Goal: Task Accomplishment & Management: Use online tool/utility

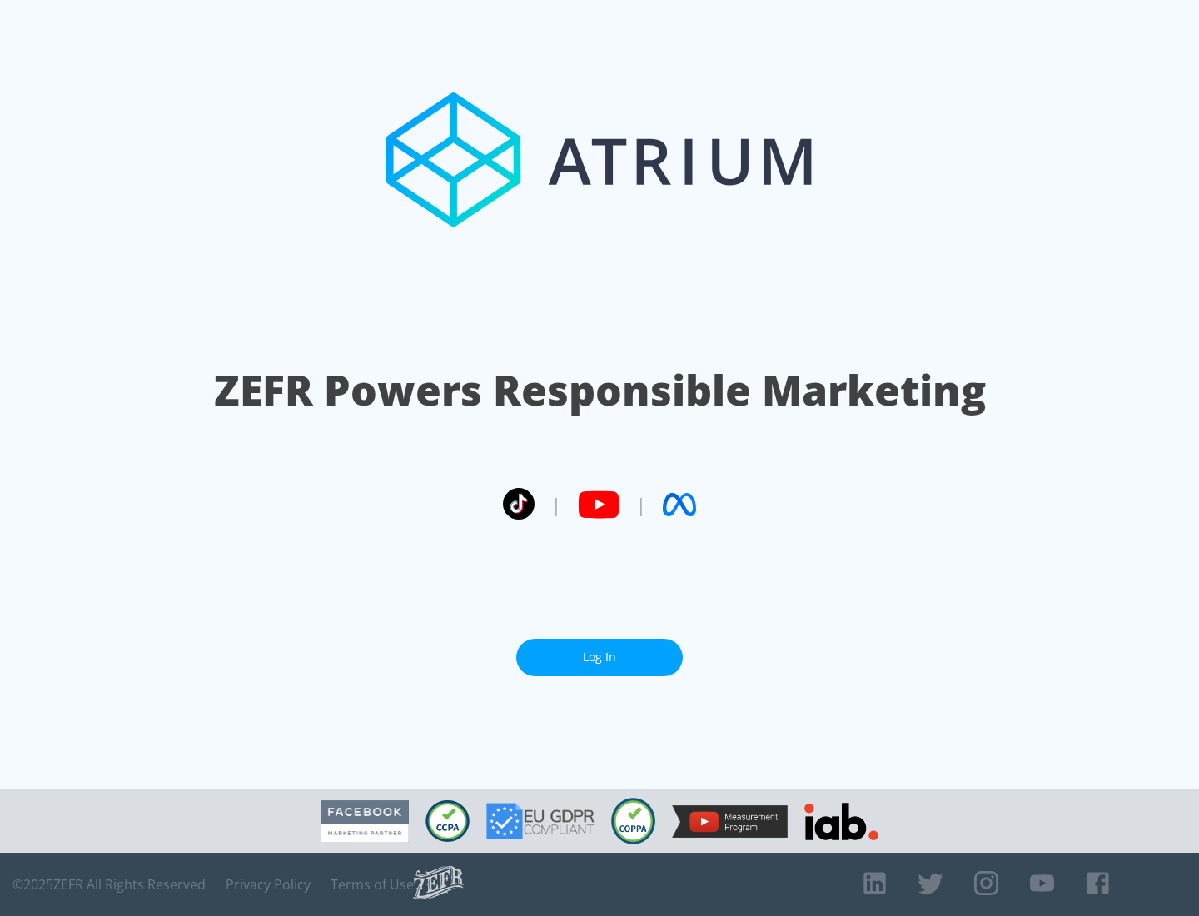
click at [600, 657] on link "Log In" at bounding box center [599, 657] width 167 height 37
